Goal: Task Accomplishment & Management: Manage account settings

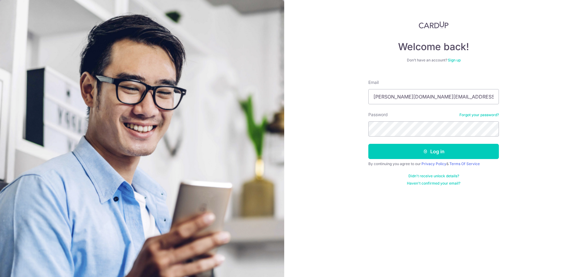
click at [418, 158] on button "Log in" at bounding box center [433, 151] width 131 height 15
